Goal: Find specific page/section: Find specific page/section

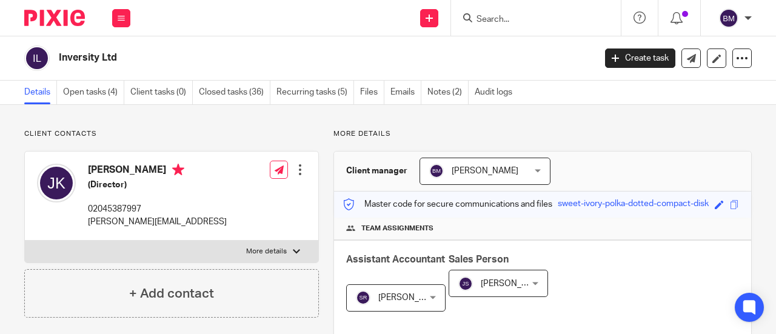
click at [507, 25] on div at bounding box center [536, 18] width 170 height 36
drag, startPoint x: 507, startPoint y: 26, endPoint x: 501, endPoint y: 24, distance: 7.1
click at [501, 24] on div at bounding box center [536, 18] width 170 height 36
click at [504, 20] on input "Search" at bounding box center [529, 20] width 109 height 11
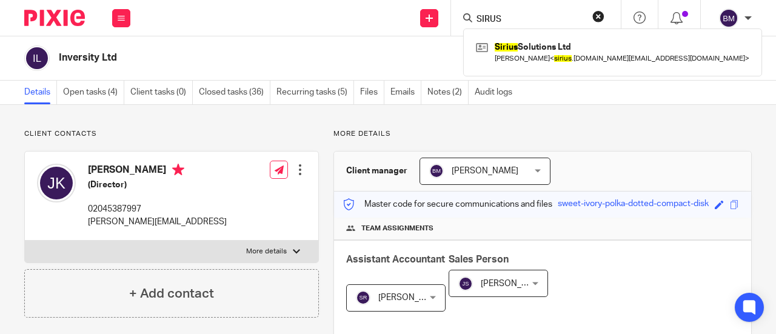
type input "SIRUS"
click button "submit" at bounding box center [0, 0] width 0 height 0
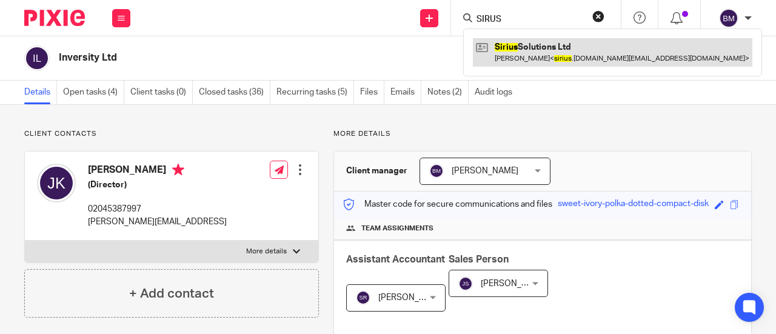
click at [578, 44] on link at bounding box center [612, 52] width 279 height 28
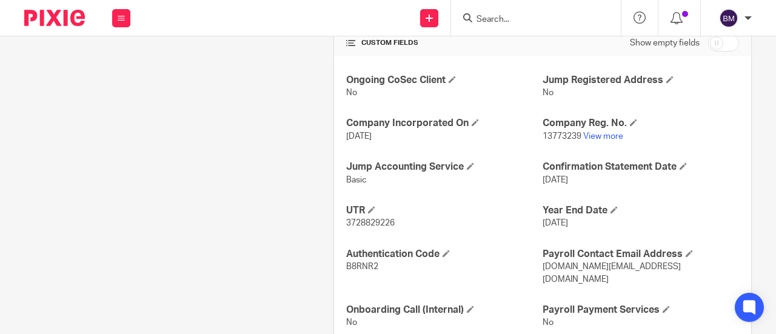
scroll to position [447, 0]
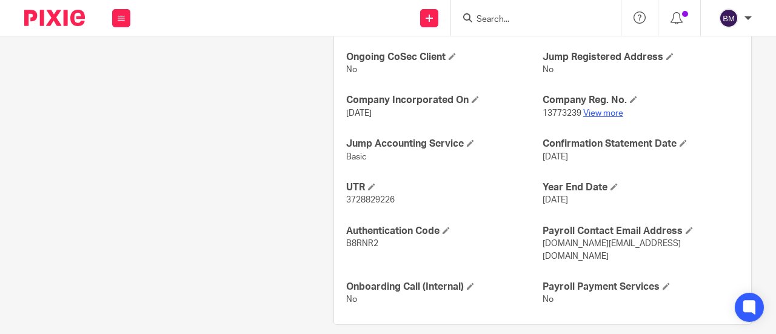
click at [611, 111] on link "View more" at bounding box center [603, 113] width 40 height 8
